Goal: Task Accomplishment & Management: Manage account settings

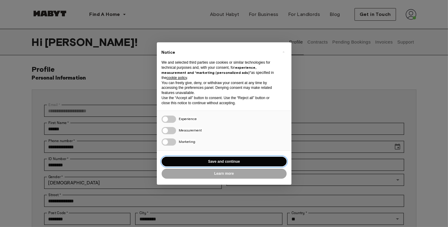
click at [233, 161] on button "Save and continue" at bounding box center [223, 162] width 125 height 10
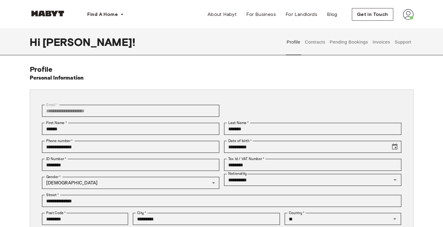
click at [372, 41] on button "Invoices" at bounding box center [381, 42] width 19 height 26
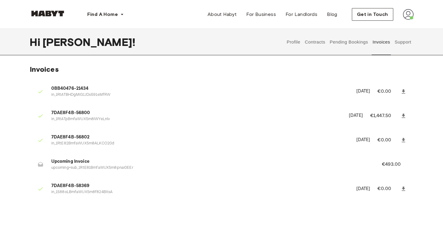
click at [116, 167] on p "upcoming+sub_1RtE81BmfaWUX5m8pnai0EEr" at bounding box center [209, 168] width 316 height 6
click at [141, 166] on p "upcoming+sub_1RtE81BmfaWUX5m8pnai0EEr" at bounding box center [209, 168] width 316 height 6
click at [403, 189] on icon at bounding box center [404, 188] width 4 height 4
drag, startPoint x: 117, startPoint y: 159, endPoint x: 113, endPoint y: 159, distance: 4.8
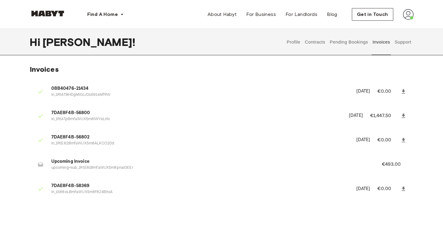
click at [116, 159] on span "Upcoming Invoice" at bounding box center [209, 161] width 316 height 7
click at [94, 159] on span "Upcoming Invoice" at bounding box center [209, 161] width 316 height 7
drag, startPoint x: 92, startPoint y: 160, endPoint x: 86, endPoint y: 162, distance: 6.5
click at [86, 162] on span "Upcoming Invoice" at bounding box center [209, 161] width 316 height 7
click at [136, 174] on li "Upcoming Invoice upcoming+sub_1RtE81BmfaWUX5m8pnai0EEr €493.00" at bounding box center [222, 164] width 384 height 21
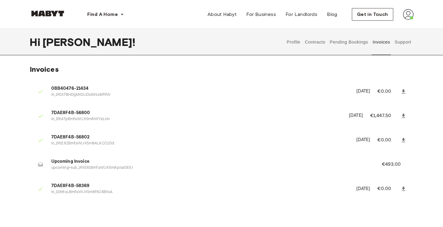
click at [341, 44] on button "Pending Bookings" at bounding box center [349, 42] width 40 height 26
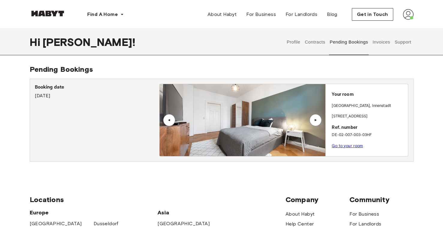
click at [321, 44] on button "Contracts" at bounding box center [315, 42] width 22 height 26
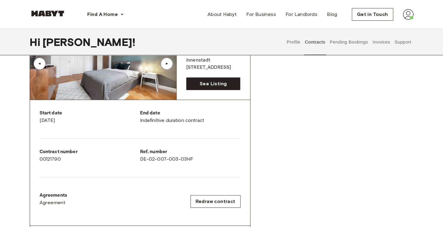
scroll to position [30, 0]
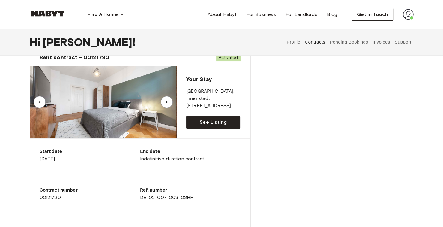
click at [292, 49] on button "Profile" at bounding box center [293, 42] width 15 height 26
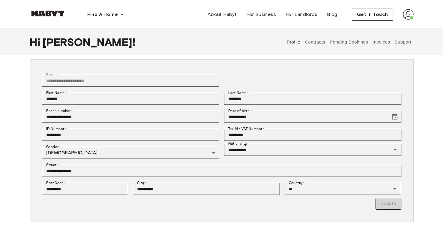
click at [356, 38] on button "Pending Bookings" at bounding box center [349, 42] width 40 height 26
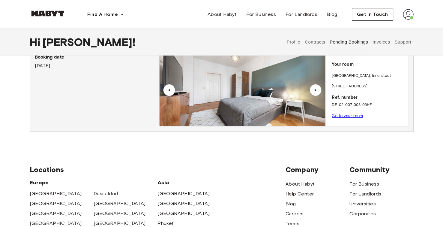
click at [373, 42] on button "Invoices" at bounding box center [381, 42] width 19 height 26
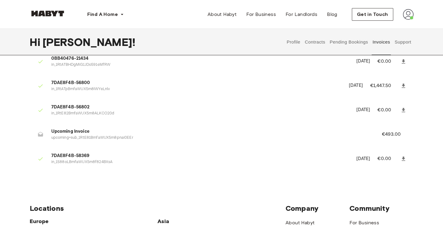
click at [400, 48] on button "Support" at bounding box center [403, 42] width 18 height 26
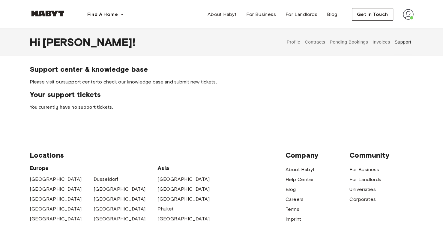
click at [420, 109] on div "Support center & knowledge base Please visit our support center to check our kn…" at bounding box center [222, 88] width 432 height 46
drag, startPoint x: 385, startPoint y: 40, endPoint x: 382, endPoint y: 41, distance: 3.1
click at [383, 41] on button "Invoices" at bounding box center [381, 42] width 19 height 26
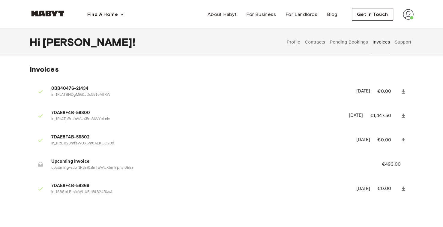
click at [108, 163] on span "Upcoming Invoice" at bounding box center [209, 161] width 316 height 7
click at [344, 43] on button "Pending Bookings" at bounding box center [349, 42] width 40 height 26
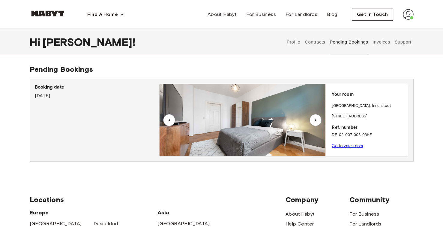
click at [384, 45] on button "Invoices" at bounding box center [381, 42] width 19 height 26
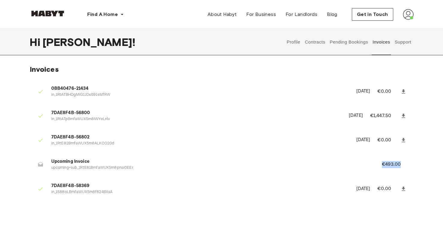
drag, startPoint x: 383, startPoint y: 164, endPoint x: 411, endPoint y: 164, distance: 27.9
click at [411, 164] on li "Upcoming Invoice upcoming+sub_1RtE81BmfaWUX5m8pnai0EEr €493.00" at bounding box center [222, 164] width 384 height 21
copy p "€493.00"
click at [281, 161] on span "Upcoming Invoice" at bounding box center [209, 161] width 316 height 7
click at [116, 176] on ul "0BB40476-21434 in_1RtATBHDgMiG1JDo591eMfRW [DATE] €0.00 7DAE8F4B-56800 in_1RtAT…" at bounding box center [222, 142] width 384 height 126
